Goal: Download file/media

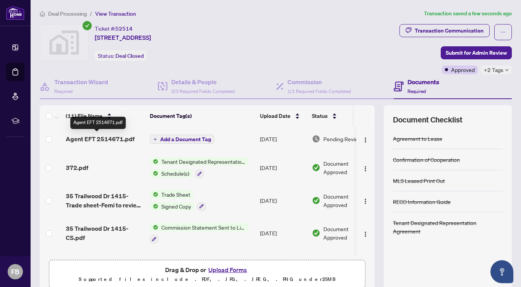
click at [101, 139] on span "Agent EFT 2514671.pdf" at bounding box center [100, 138] width 69 height 9
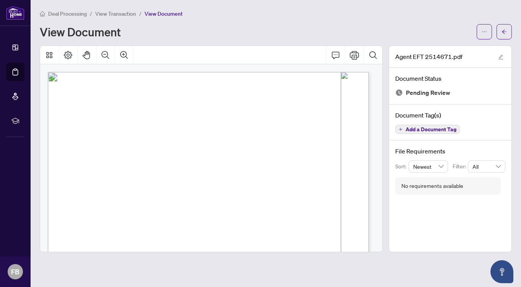
click at [112, 14] on span "View Transaction" at bounding box center [115, 13] width 41 height 7
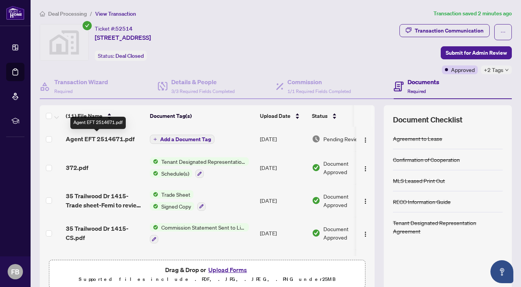
click at [103, 136] on span "Agent EFT 2514671.pdf" at bounding box center [100, 138] width 69 height 9
